Goal: Transaction & Acquisition: Book appointment/travel/reservation

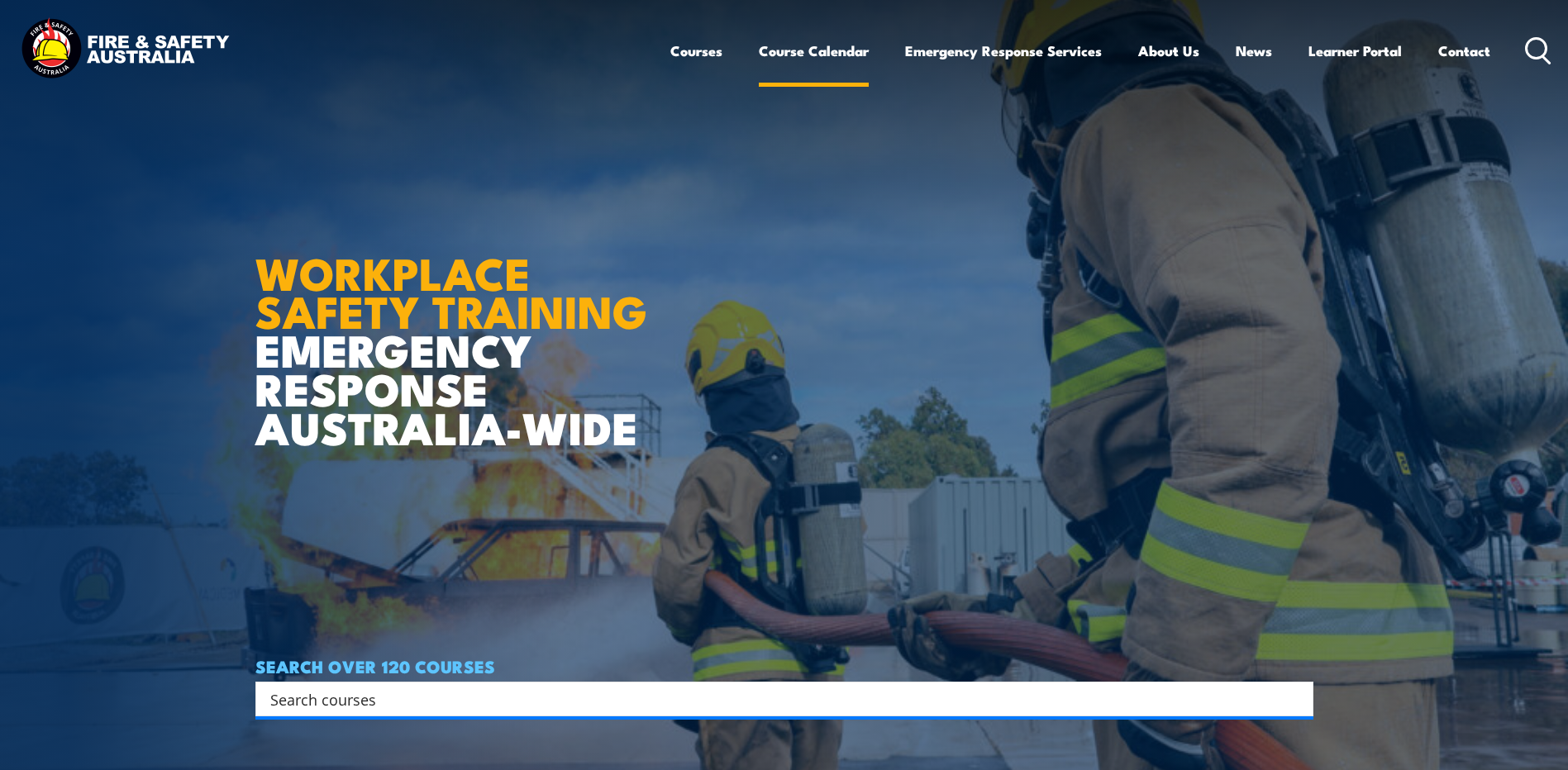
click at [830, 48] on link "Course Calendar" at bounding box center [814, 51] width 110 height 43
click at [320, 697] on input "Search input" at bounding box center [774, 699] width 1007 height 25
type input "em"
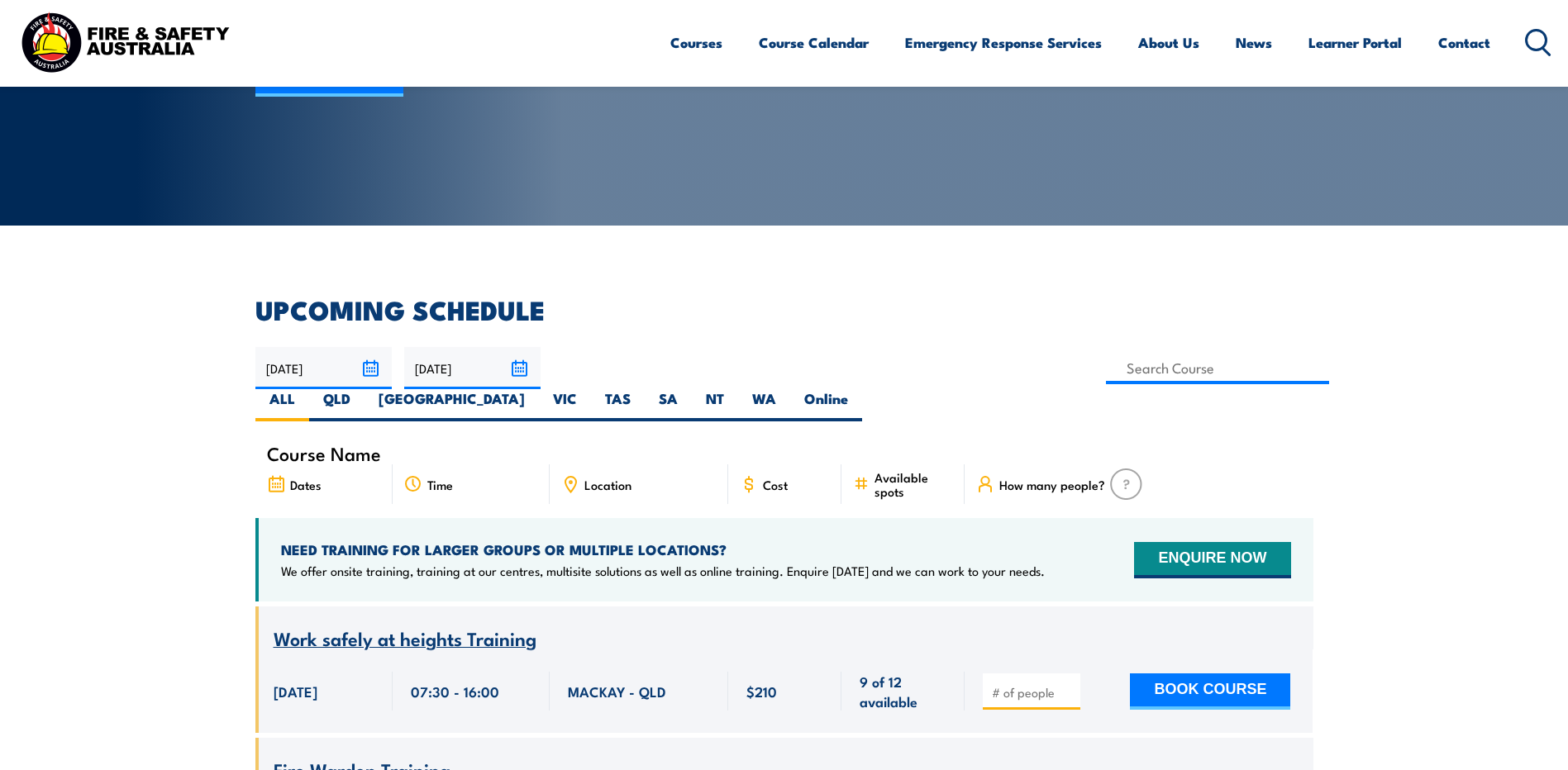
scroll to position [331, 0]
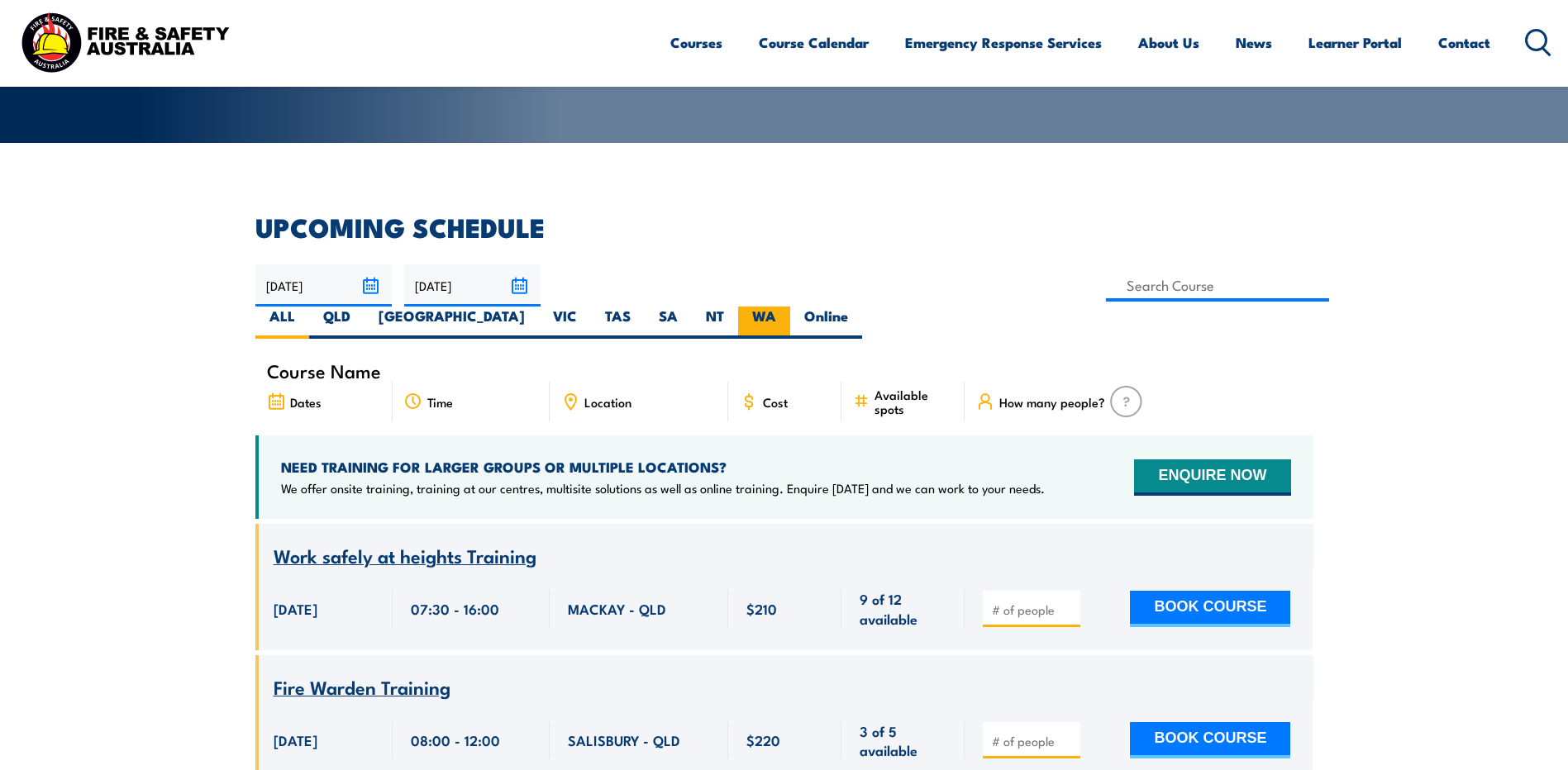
click at [790, 306] on label "WA" at bounding box center [764, 322] width 52 height 33
click at [787, 306] on input "WA" at bounding box center [781, 312] width 11 height 11
radio input "true"
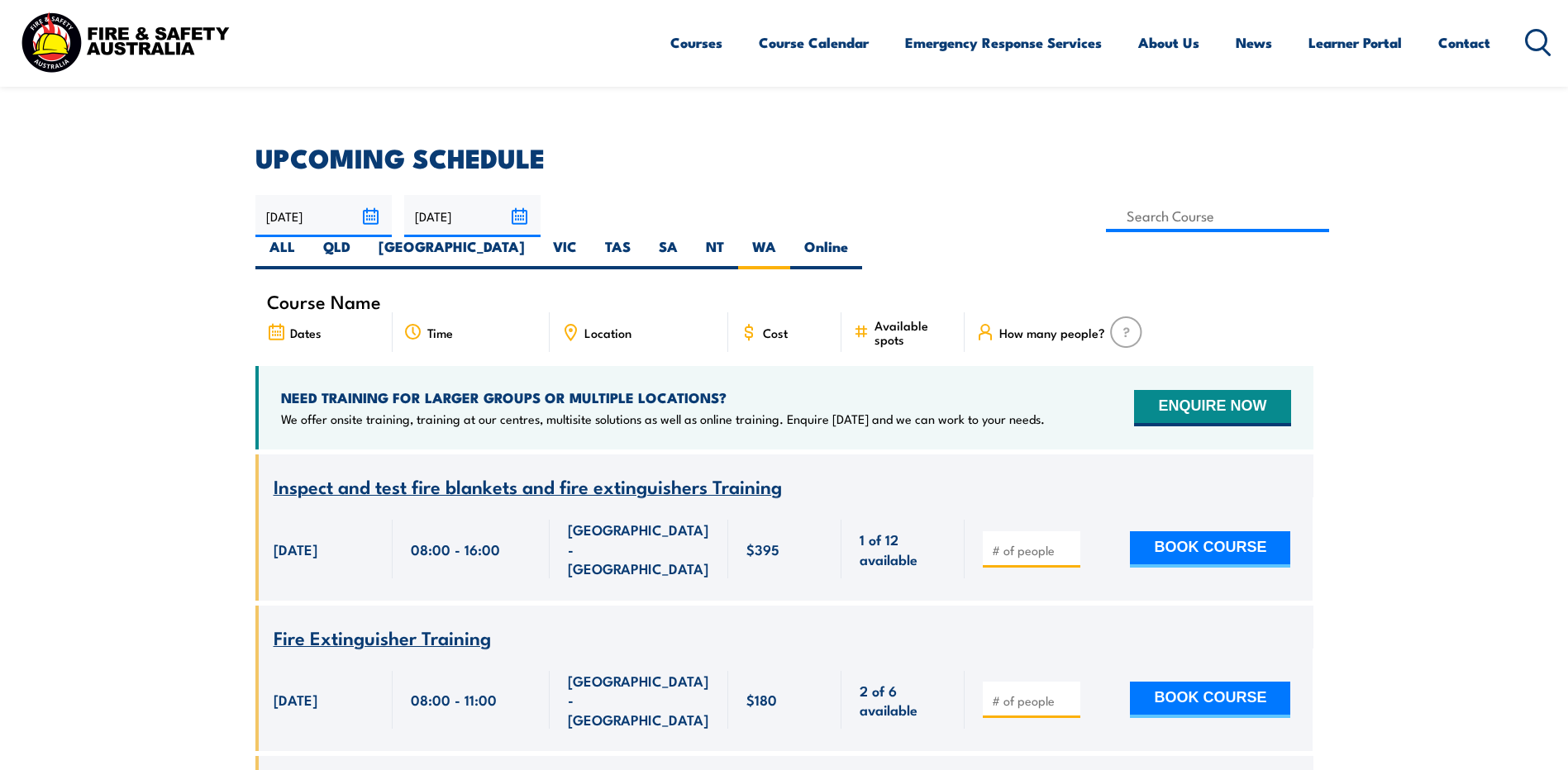
scroll to position [215, 0]
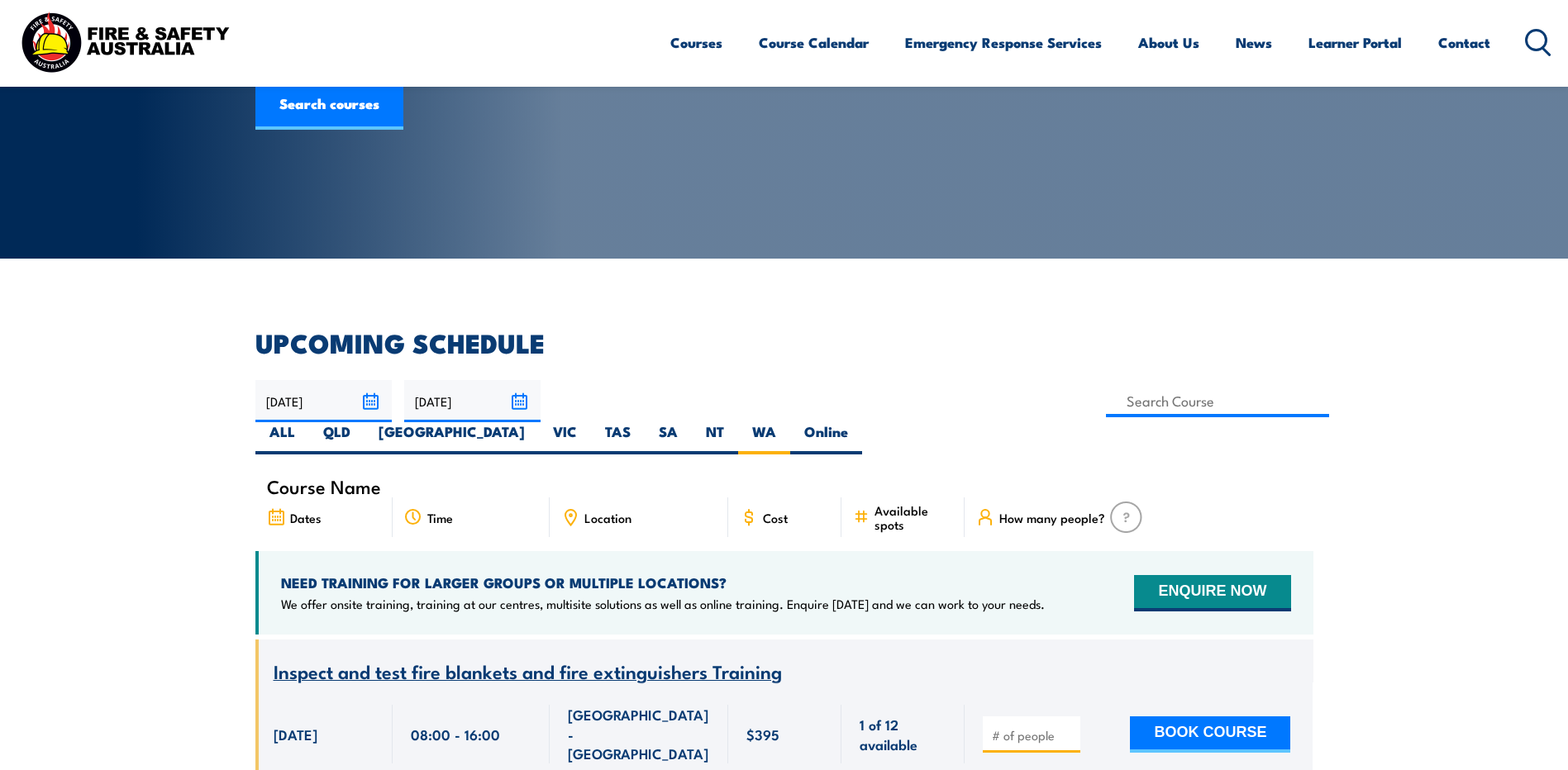
click at [518, 401] on input "25/10/2025" at bounding box center [472, 401] width 136 height 42
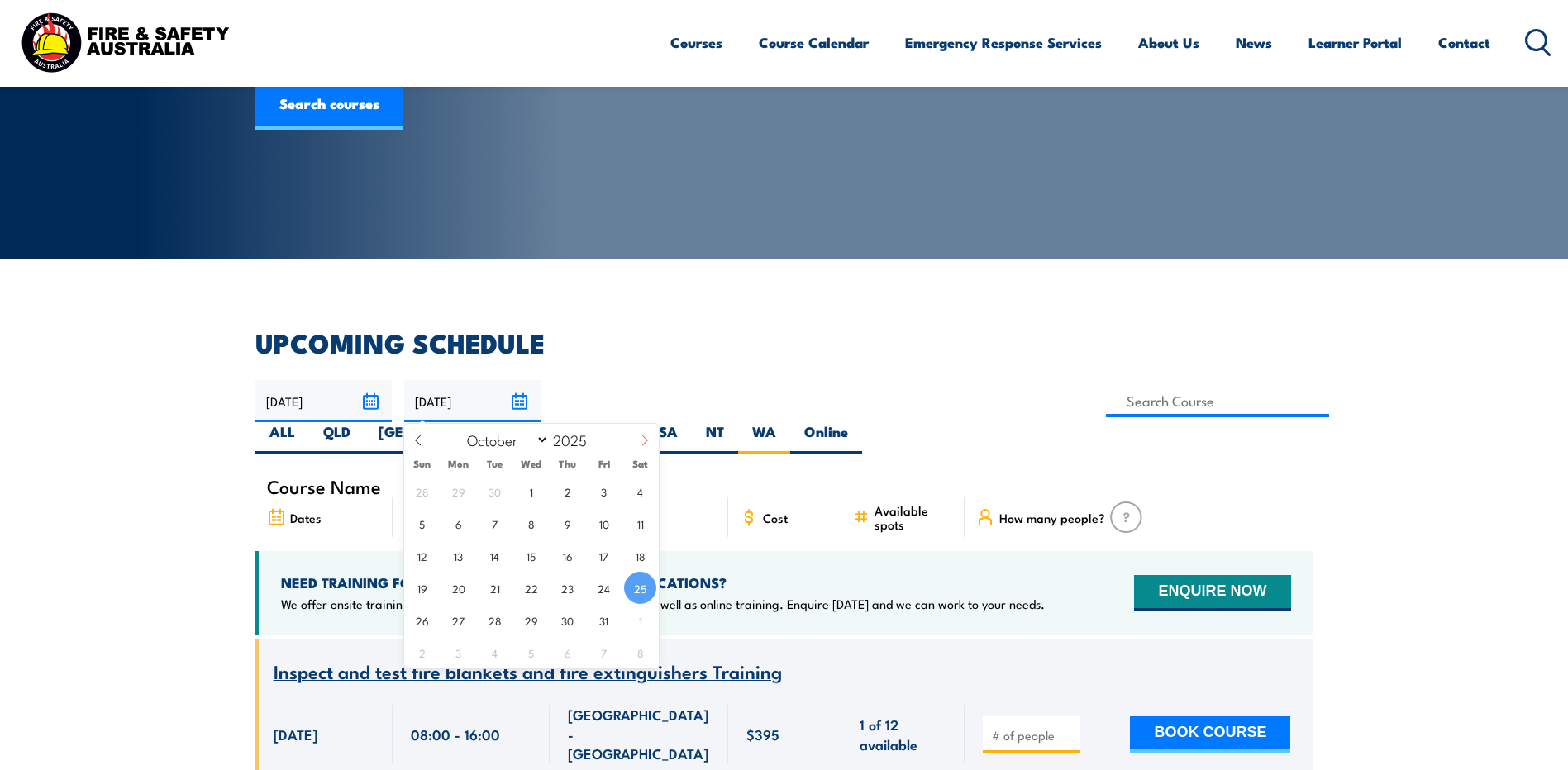
click at [647, 440] on icon at bounding box center [645, 441] width 12 height 12
click at [647, 440] on icon at bounding box center [644, 441] width 6 height 11
select select "11"
click at [601, 510] on span "12" at bounding box center [604, 524] width 33 height 33
type input "12/12/2025"
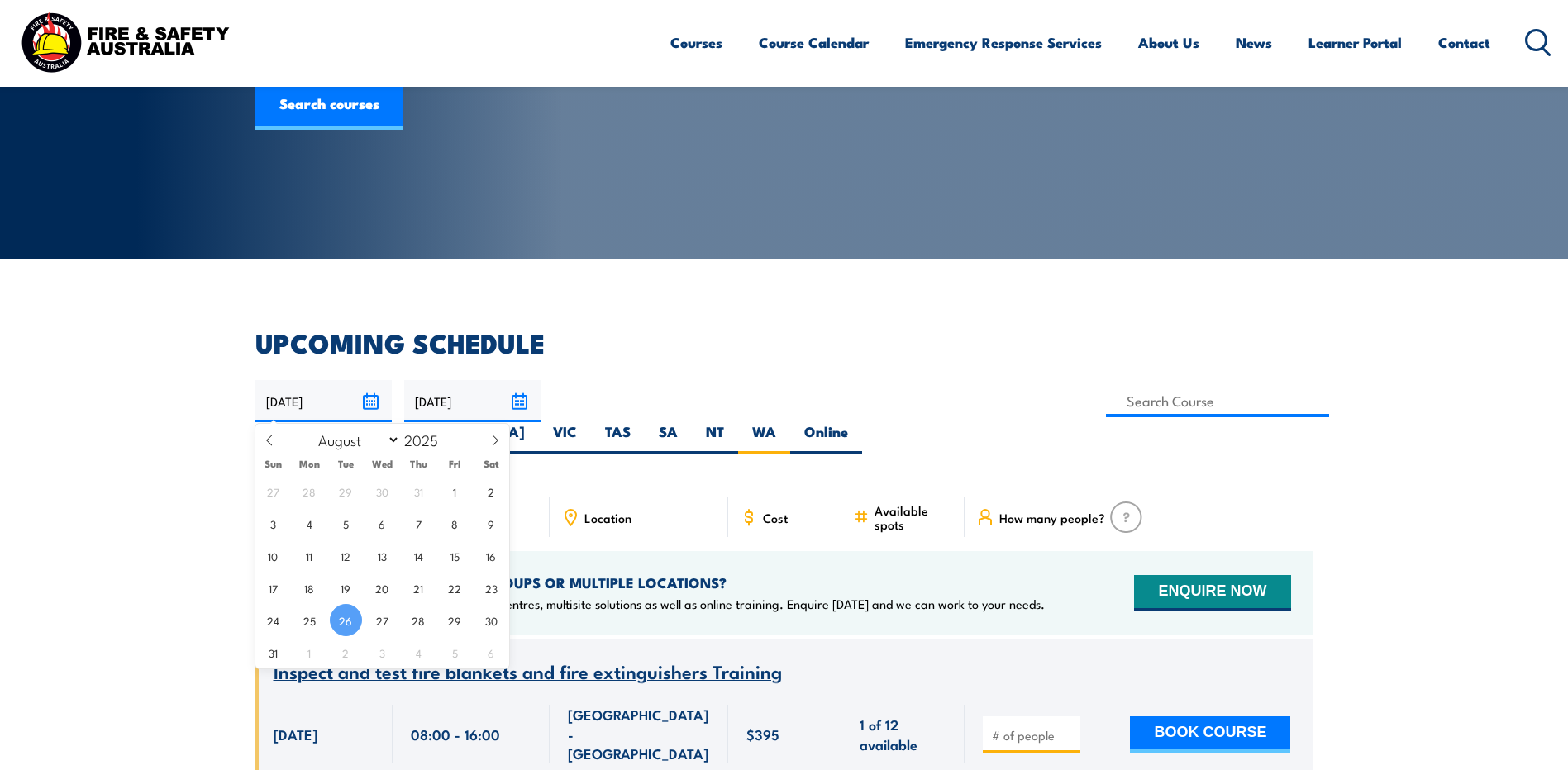
click at [363, 397] on input "[DATE]" at bounding box center [323, 401] width 136 height 42
click at [494, 440] on icon at bounding box center [495, 441] width 12 height 12
select select "8"
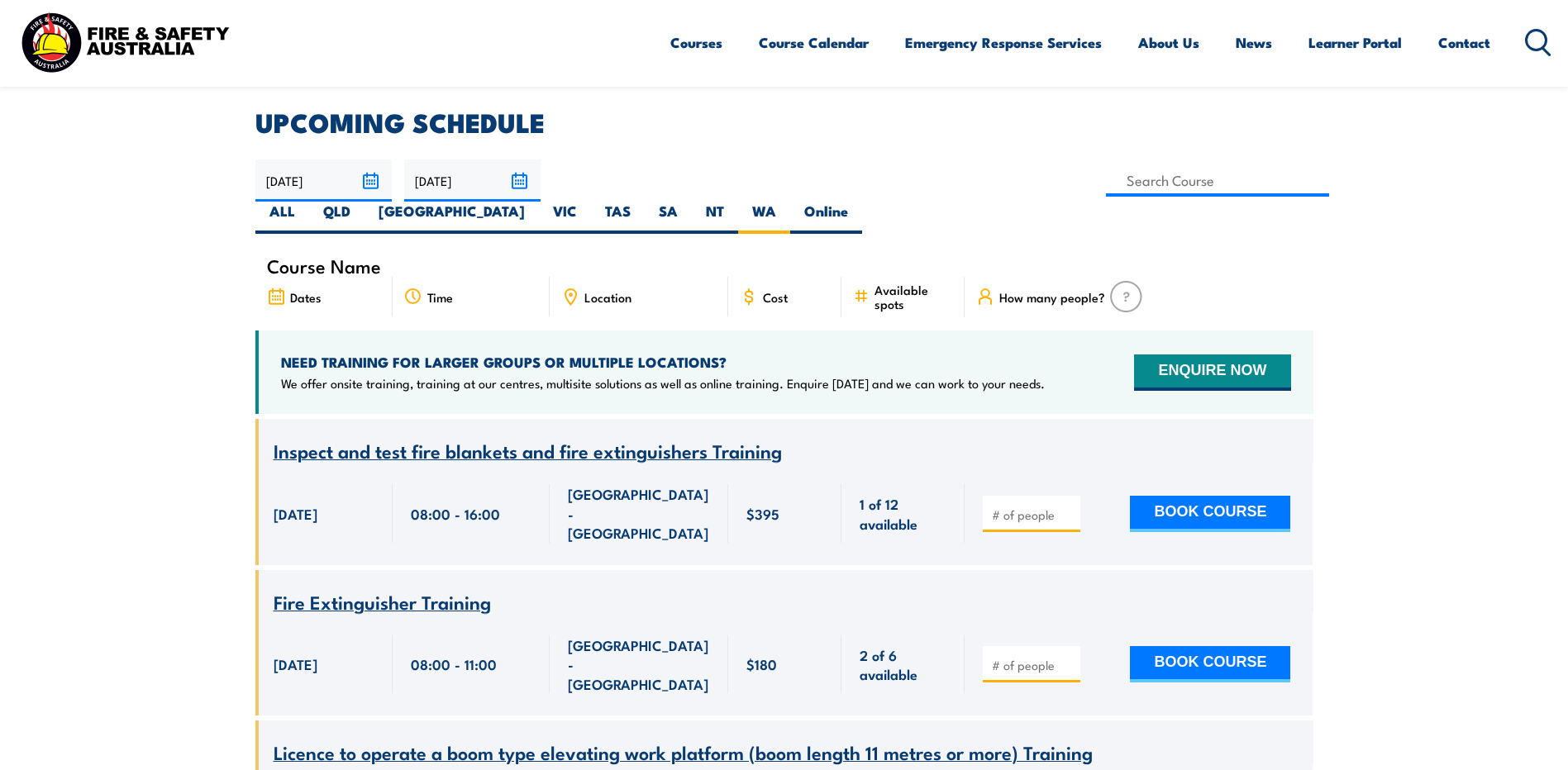
scroll to position [380, 0]
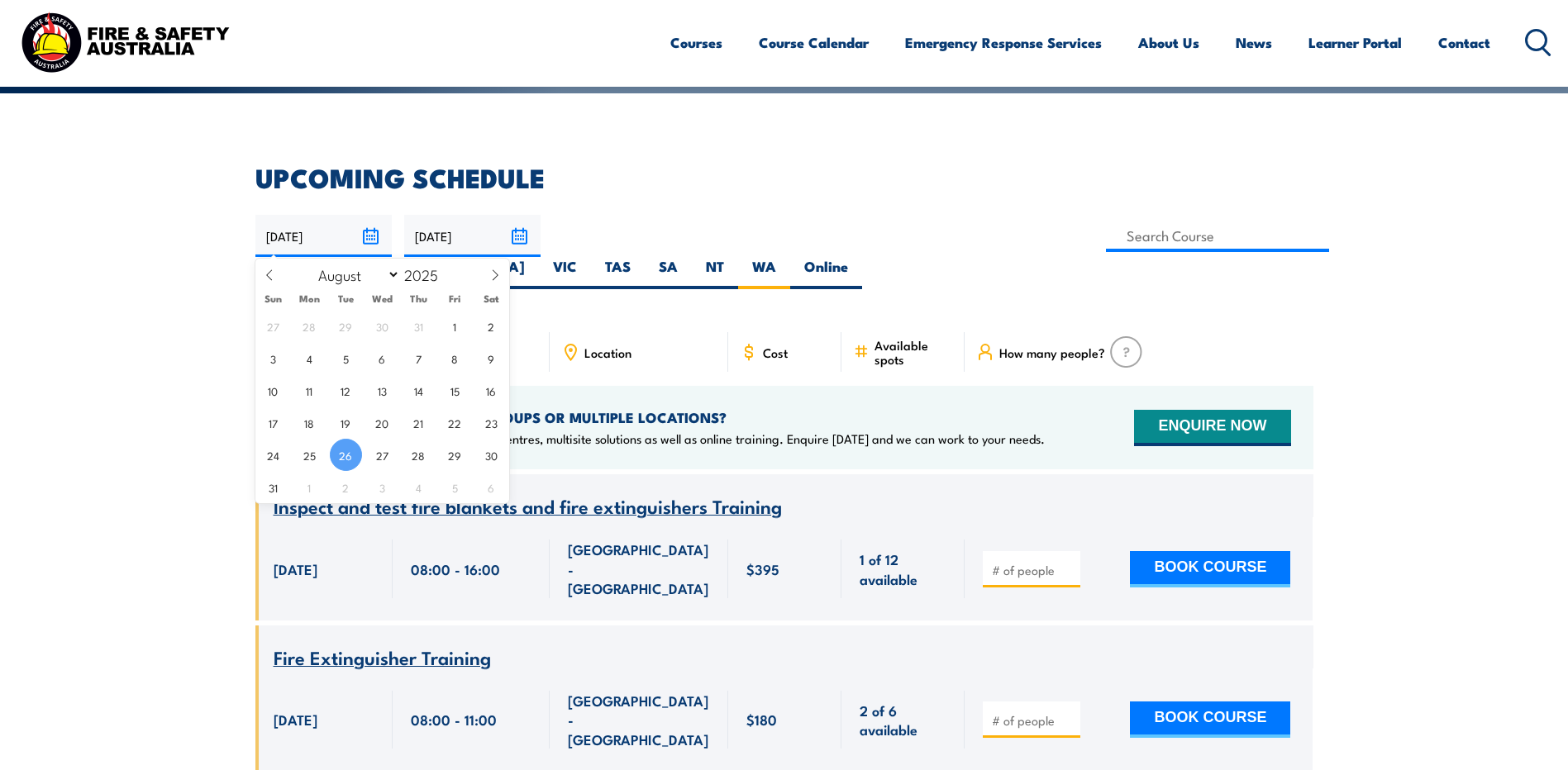
click at [385, 233] on input "26/08/2025" at bounding box center [323, 236] width 136 height 42
click at [499, 273] on icon at bounding box center [495, 276] width 12 height 12
select select "9"
click at [383, 332] on span "1" at bounding box center [382, 326] width 33 height 33
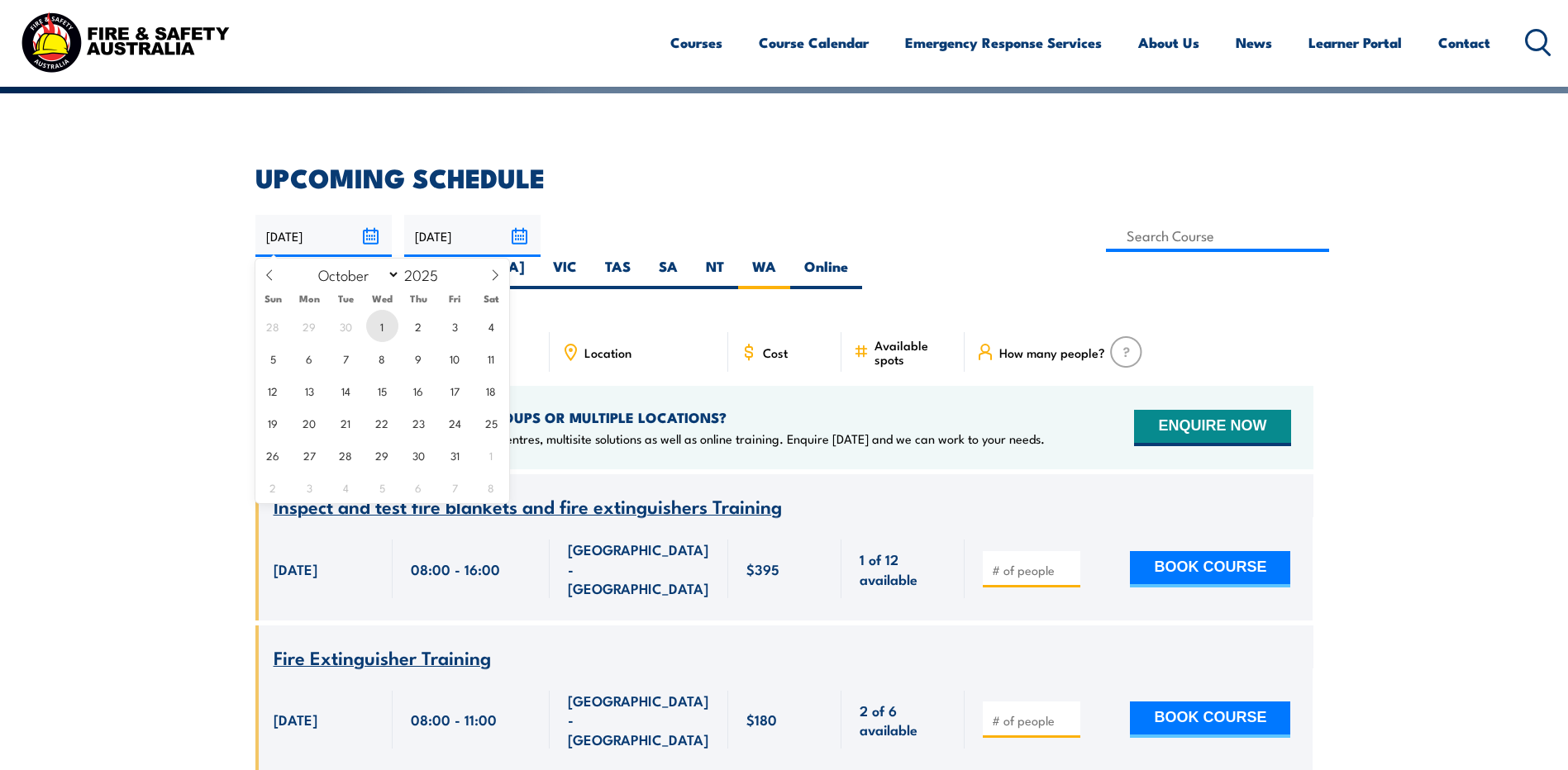
type input "[DATE]"
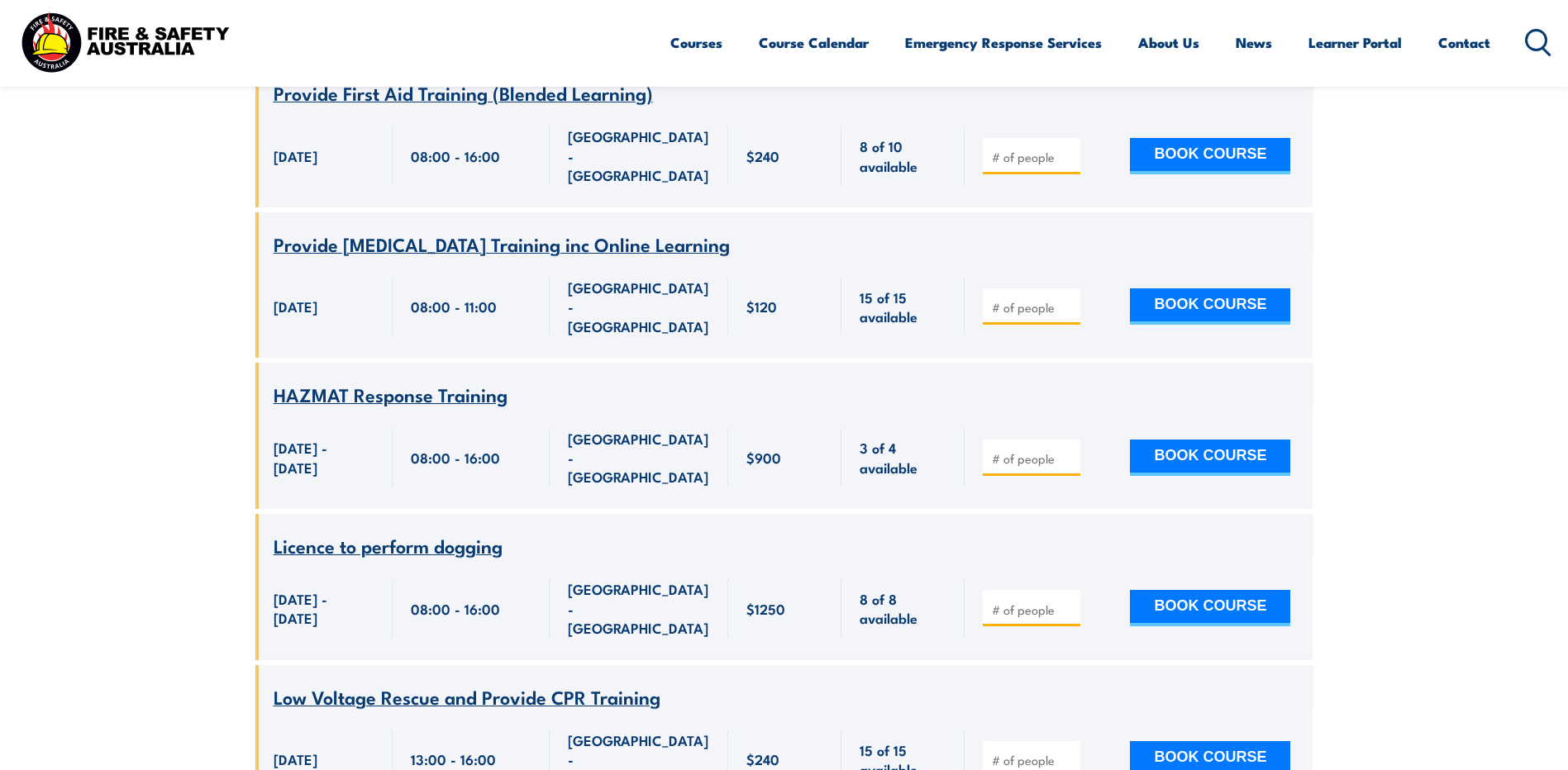
scroll to position [6826, 0]
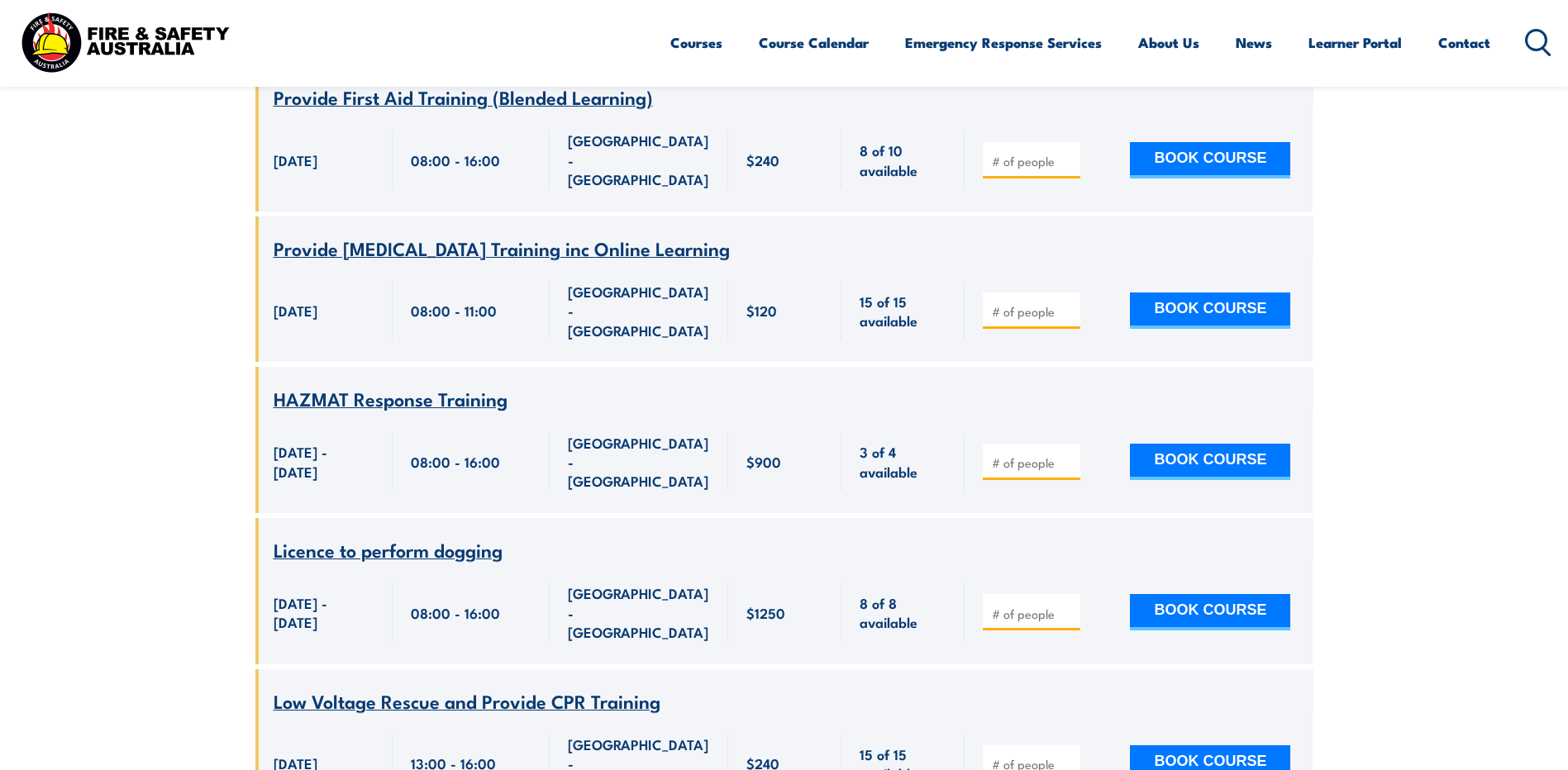
type input "1"
